Goal: Information Seeking & Learning: Check status

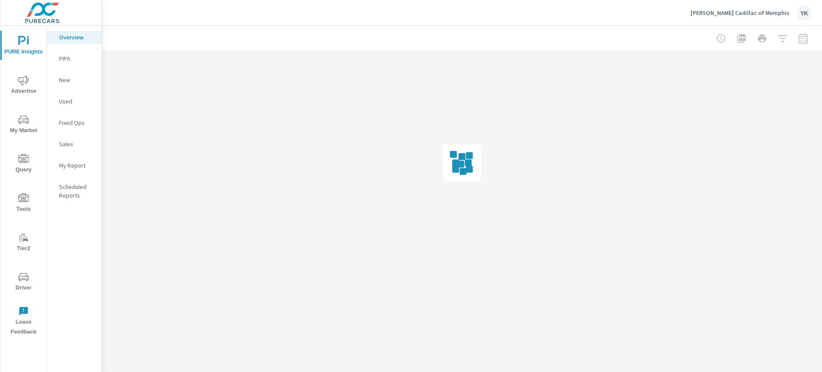
click at [18, 89] on span "Advertise" at bounding box center [23, 85] width 41 height 21
click at [62, 130] on nav "Overall Search PMAX Display Social Video Local PureCars TV Fixed Ops Website An…" at bounding box center [74, 178] width 54 height 304
click at [65, 125] on p "Social" at bounding box center [77, 123] width 36 height 9
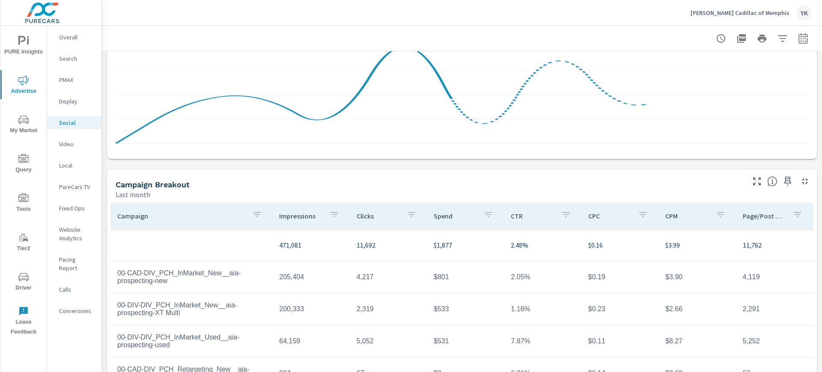
scroll to position [205, 0]
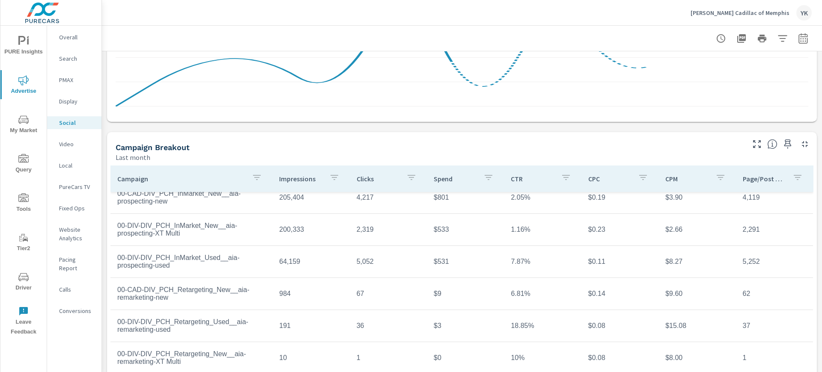
scroll to position [42, 0]
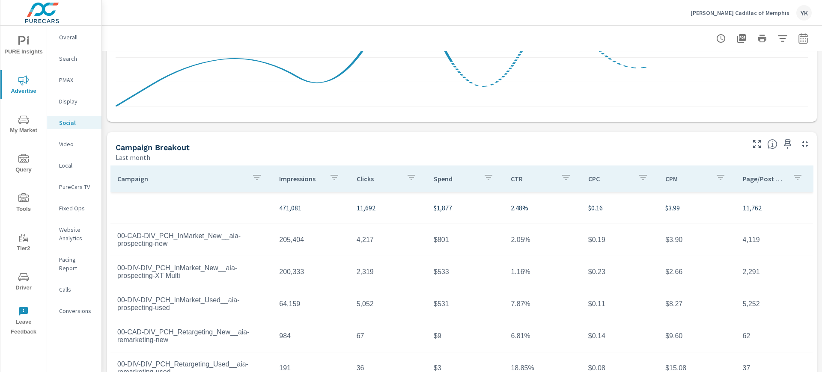
click at [257, 179] on icon "button" at bounding box center [257, 177] width 10 height 10
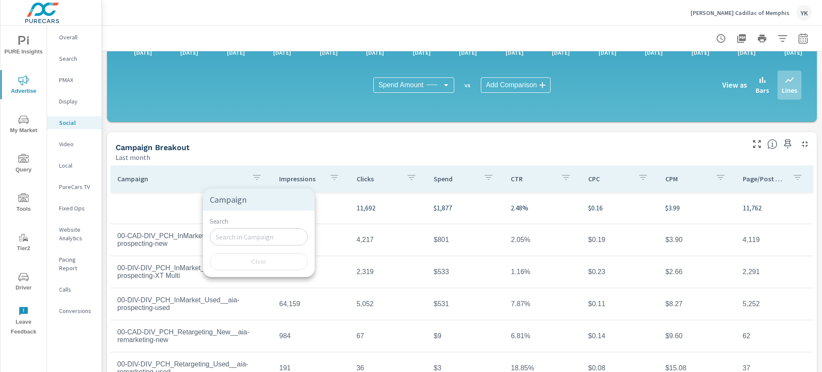
click at [249, 228] on div "Search ​" at bounding box center [259, 232] width 98 height 28
click at [249, 233] on input "Search" at bounding box center [259, 237] width 98 height 17
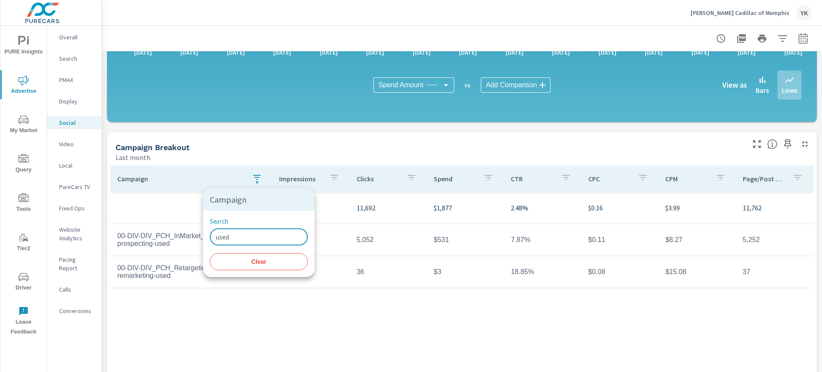
type input "used"
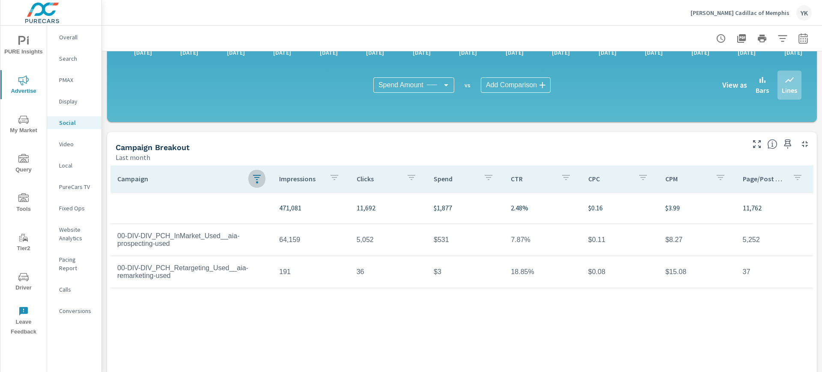
click at [589, 31] on div at bounding box center [461, 38] width 699 height 25
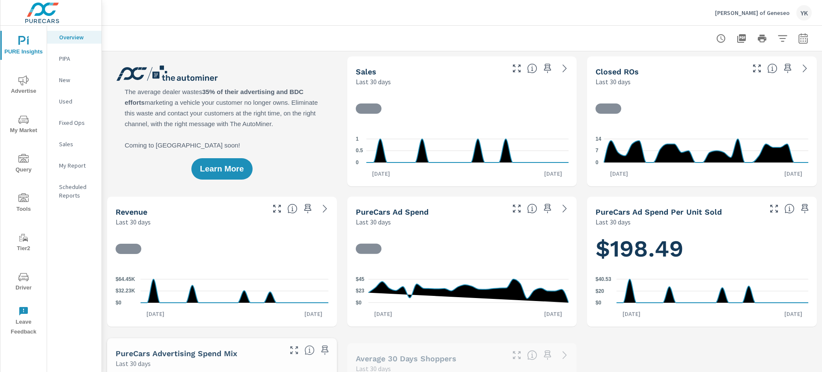
click at [18, 77] on icon "nav menu" at bounding box center [23, 80] width 10 height 10
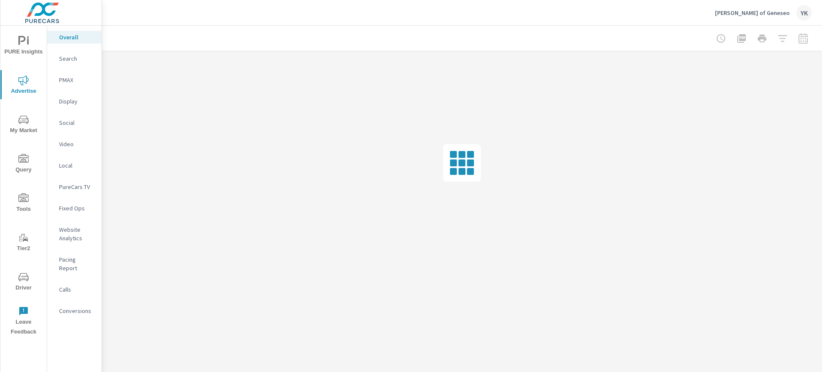
click at [67, 121] on p "Social" at bounding box center [77, 123] width 36 height 9
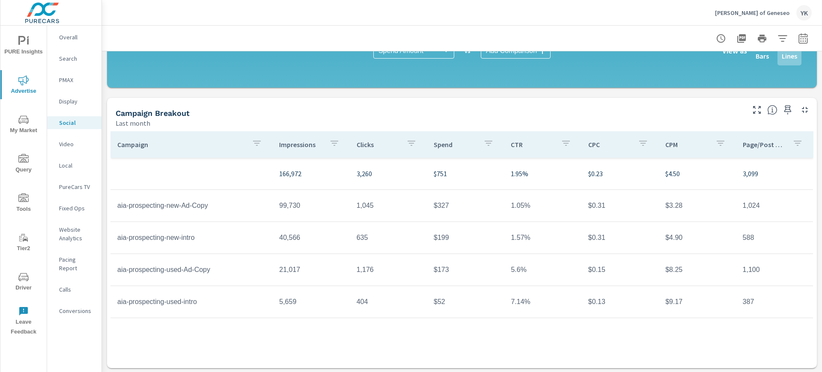
scroll to position [240, 0]
